Goal: Task Accomplishment & Management: Complete application form

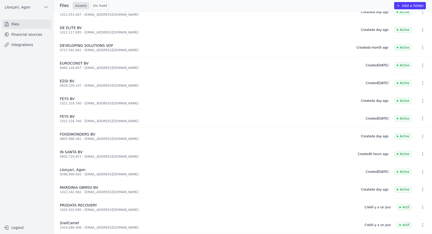
scroll to position [64, 0]
click at [26, 36] on font "Financial sources" at bounding box center [26, 34] width 31 height 4
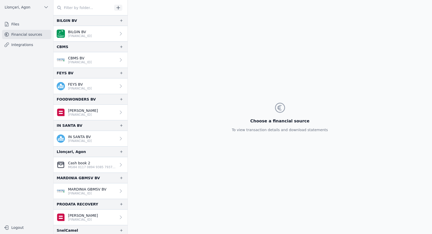
click at [16, 23] on font "Files" at bounding box center [15, 24] width 8 height 4
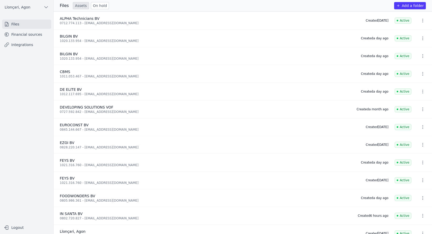
click at [414, 5] on font "Add a folder" at bounding box center [412, 6] width 22 height 4
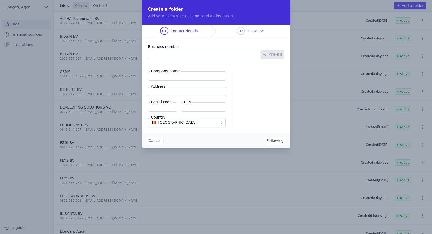
click at [166, 52] on input "Business number" at bounding box center [204, 54] width 113 height 9
type input "1025.494.094"
click at [186, 76] on input "Company name" at bounding box center [187, 76] width 78 height 9
click at [170, 79] on input "Company name" at bounding box center [187, 76] width 78 height 9
click at [167, 95] on input "Address" at bounding box center [187, 91] width 78 height 9
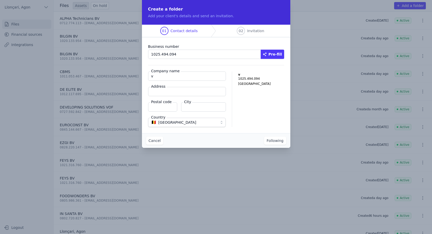
click at [166, 77] on input "v" at bounding box center [187, 76] width 78 height 9
drag, startPoint x: 158, startPoint y: 77, endPoint x: 121, endPoint y: 78, distance: 36.6
click at [121, 78] on div "Create a folder Add your client's details and send an invitation. 01 Contact de…" at bounding box center [216, 117] width 432 height 234
paste input "[STREET_ADDRESS]"
type input "[STREET_ADDRESS]"
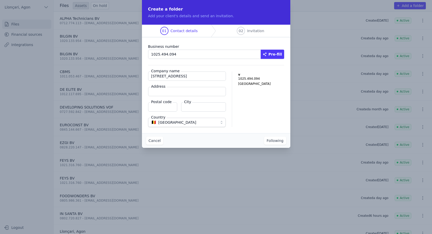
click at [168, 109] on input "Postal code" at bounding box center [162, 106] width 29 height 9
click at [264, 137] on button "Following" at bounding box center [275, 141] width 22 height 8
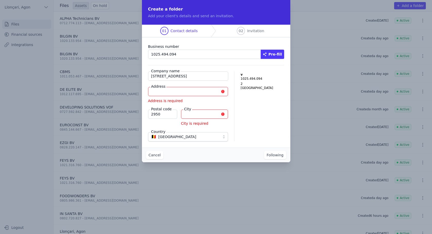
click at [190, 117] on input "City" at bounding box center [204, 114] width 47 height 9
drag, startPoint x: 165, startPoint y: 115, endPoint x: 51, endPoint y: 131, distance: 115.8
click at [51, 131] on div "Create a folder Add your client's details and send an invitation. 01 Contact de…" at bounding box center [216, 117] width 432 height 234
type input "2850"
type input "Kerkhofstraat 649"
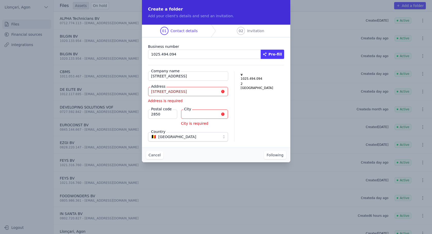
type input "Boom"
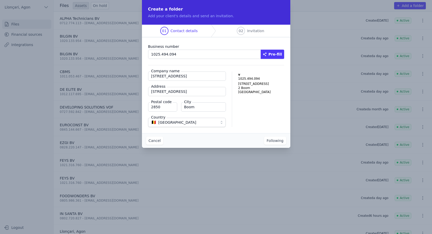
type input "2850"
click at [226, 143] on div "Cancel Following" at bounding box center [216, 140] width 148 height 15
click at [276, 142] on font "Following" at bounding box center [274, 141] width 17 height 4
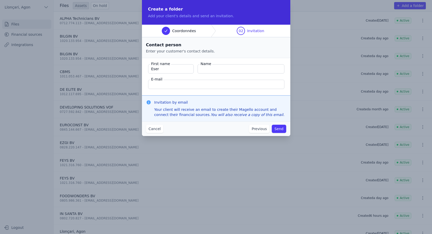
type input "Eser"
click at [214, 68] on input "Name" at bounding box center [240, 68] width 87 height 9
type input "Celal"
click at [170, 83] on input "E-mail" at bounding box center [216, 84] width 136 height 9
click at [169, 84] on input "E-mail" at bounding box center [216, 84] width 136 height 9
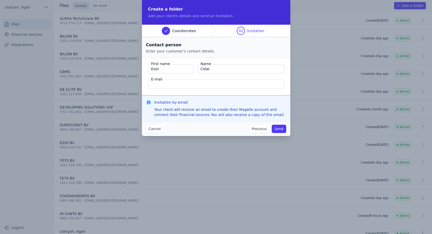
paste input "[STREET_ADDRESS]"
type input "[STREET_ADDRESS]"
type textarea "82"
drag, startPoint x: 203, startPoint y: 87, endPoint x: 86, endPoint y: 103, distance: 118.5
click at [87, 103] on div "Create a folder Add your client's details and send an invitation. Coordonnées 0…" at bounding box center [216, 117] width 432 height 234
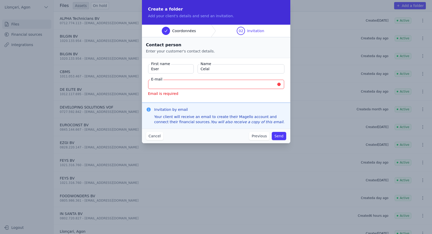
click at [182, 85] on input "E-mail" at bounding box center [216, 84] width 136 height 9
paste input "idemirci84@gmail.com"
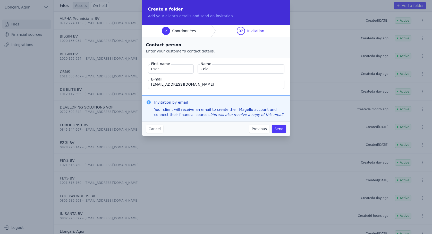
type input "idemirci84@gmail.com"
click at [276, 128] on font "Send" at bounding box center [278, 129] width 9 height 4
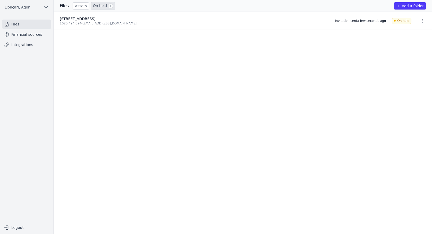
drag, startPoint x: 27, startPoint y: 35, endPoint x: 31, endPoint y: 48, distance: 13.9
click at [27, 35] on font "Financial sources" at bounding box center [26, 34] width 31 height 4
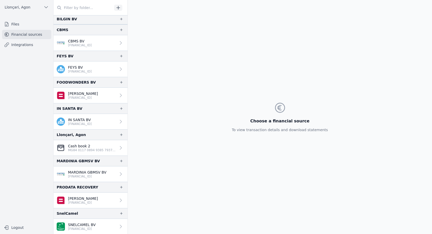
scroll to position [17, 0]
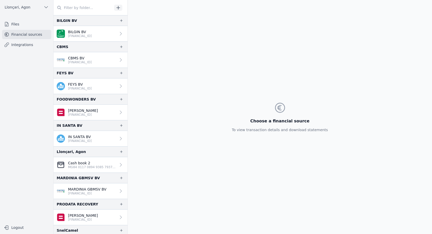
click at [221, 72] on div "Choose a financial source To view transaction details and download statements" at bounding box center [280, 117] width 304 height 234
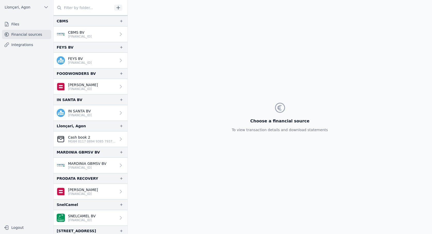
scroll to position [43, 0]
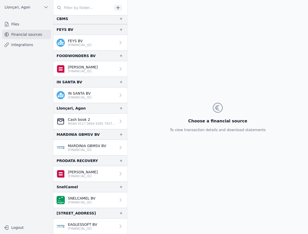
click at [80, 28] on div "FEYS BV" at bounding box center [91, 29] width 74 height 11
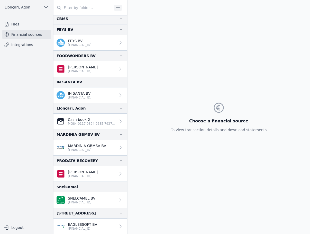
click at [85, 14] on div at bounding box center [91, 7] width 74 height 15
click at [84, 16] on div "CBMS" at bounding box center [91, 18] width 74 height 11
click at [83, 21] on div "CBMS" at bounding box center [91, 18] width 74 height 11
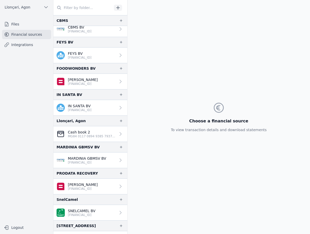
scroll to position [43, 0]
